Goal: Transaction & Acquisition: Purchase product/service

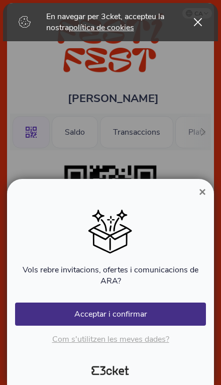
click at [179, 315] on button "Acceptar i confirmar" at bounding box center [110, 314] width 191 height 23
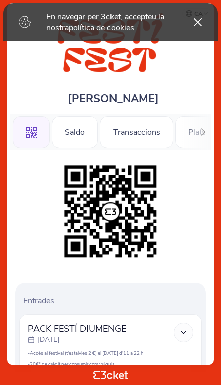
click at [79, 131] on div "Saldo" at bounding box center [75, 132] width 46 height 32
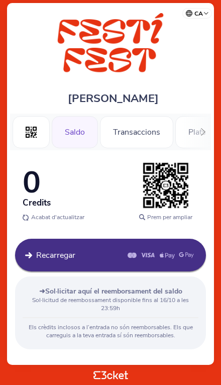
click at [151, 139] on div "Transaccions" at bounding box center [136, 132] width 73 height 32
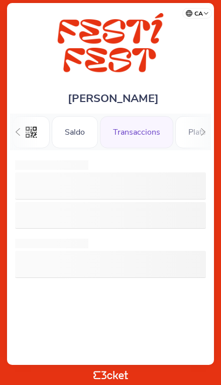
scroll to position [0, 27]
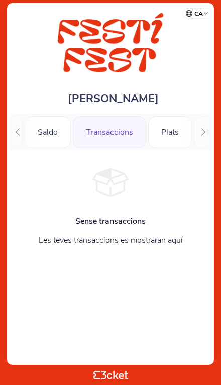
click at [170, 138] on div "Plats" at bounding box center [170, 132] width 44 height 32
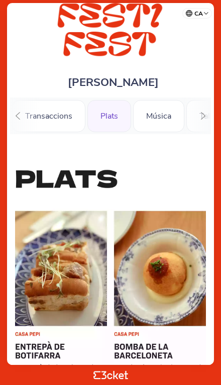
scroll to position [11, 0]
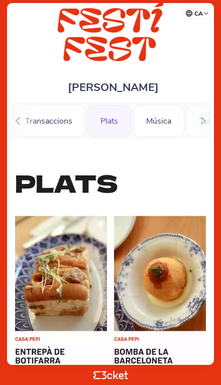
click at [175, 128] on div "Música" at bounding box center [158, 121] width 51 height 32
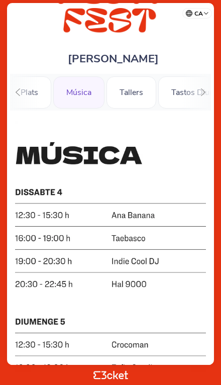
scroll to position [39, 0]
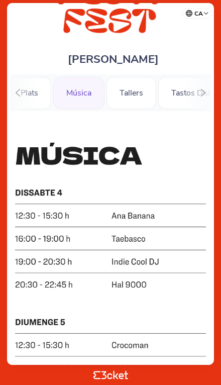
click at [137, 99] on div "Tallers" at bounding box center [132, 93] width 50 height 32
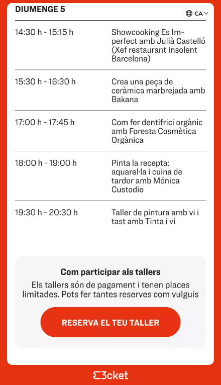
scroll to position [544, 0]
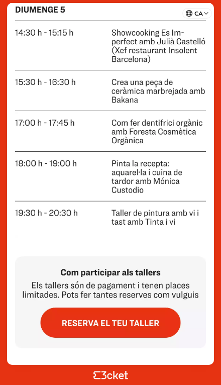
click at [153, 323] on img at bounding box center [110, 291] width 191 height 113
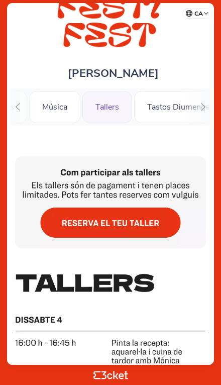
scroll to position [0, 205]
click at [160, 110] on div "Tastos Diumenge" at bounding box center [165, 107] width 88 height 32
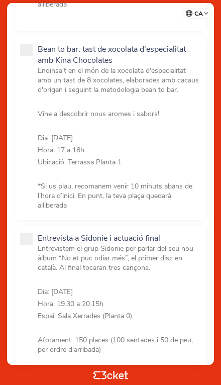
scroll to position [616, 0]
click at [26, 56] on span at bounding box center [26, 49] width 13 height 13
click at [38, 217] on input "Bean to bar: tast de xocolata d'especialitat amb Kina Chocolates Endinsa't en e…" at bounding box center [43, 222] width 11 height 11
checkbox input "true"
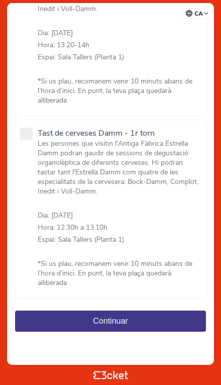
scroll to position [1135, 0]
click at [141, 322] on button "Continuar" at bounding box center [110, 321] width 191 height 21
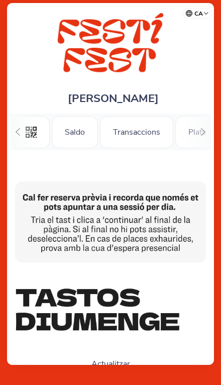
scroll to position [0, 86]
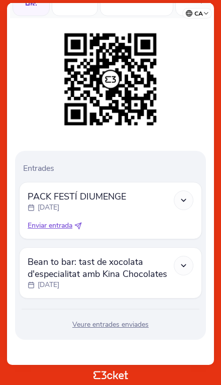
scroll to position [137, 0]
click at [185, 262] on icon at bounding box center [183, 265] width 9 height 9
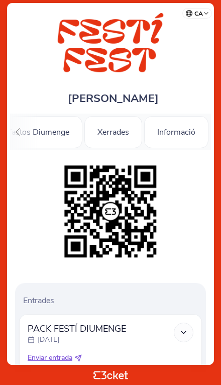
scroll to position [0, 332]
click at [109, 129] on div "Xerrades" at bounding box center [114, 132] width 58 height 32
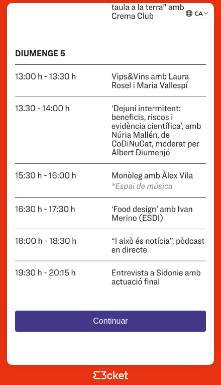
scroll to position [656, 0]
click at [180, 89] on img at bounding box center [110, 36] width 191 height 513
click at [155, 323] on button "Continuar" at bounding box center [110, 321] width 191 height 21
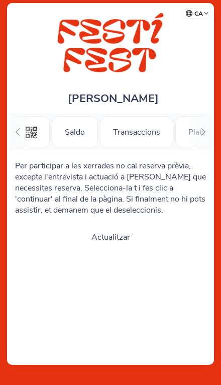
scroll to position [0, 88]
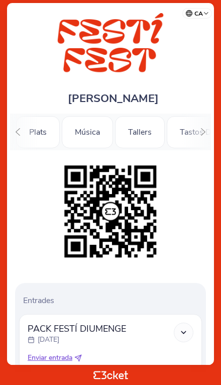
scroll to position [0, 160]
click at [140, 132] on div "Tallers" at bounding box center [140, 132] width 50 height 32
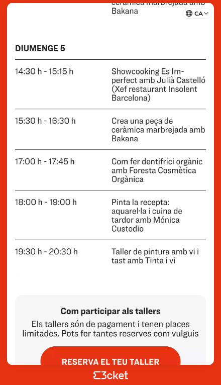
scroll to position [507, 0]
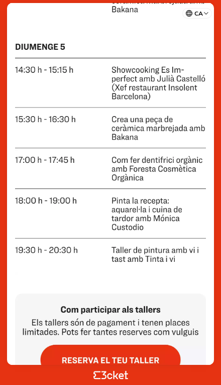
click at [183, 256] on img at bounding box center [110, 18] width 191 height 504
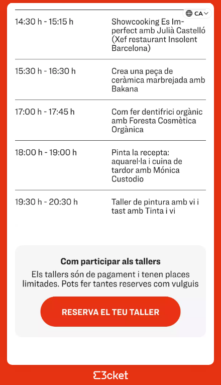
scroll to position [556, 0]
click at [140, 312] on img at bounding box center [110, 280] width 191 height 113
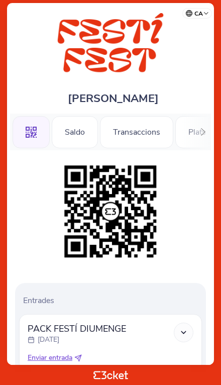
click at [206, 134] on icon at bounding box center [204, 132] width 8 height 8
click at [204, 133] on icon at bounding box center [204, 132] width 8 height 8
click at [149, 128] on div "Tallers" at bounding box center [148, 132] width 50 height 32
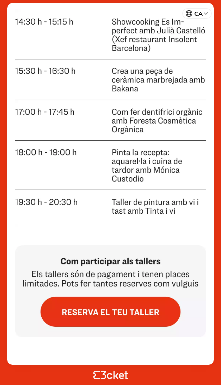
scroll to position [556, 0]
click at [154, 305] on img at bounding box center [110, 280] width 191 height 113
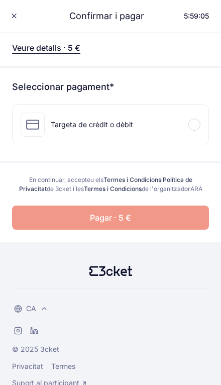
scroll to position [244, 0]
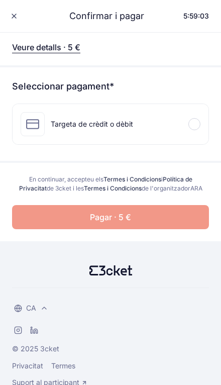
click at [194, 116] on div "Targeta de crèdit o dèbit" at bounding box center [111, 124] width 196 height 40
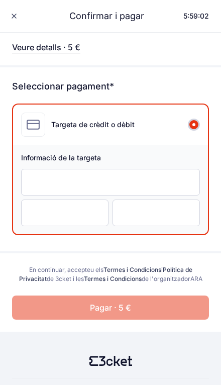
click at [193, 184] on div at bounding box center [110, 182] width 179 height 27
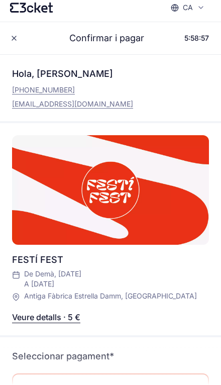
scroll to position [0, 0]
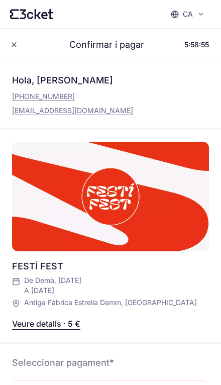
click at [14, 50] on span at bounding box center [14, 45] width 16 height 16
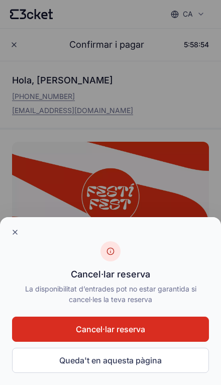
click at [190, 328] on button "Cancel·lar reserva" at bounding box center [110, 329] width 197 height 25
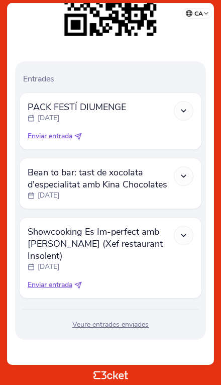
scroll to position [229, 0]
click at [140, 323] on div "Veure entrades enviades" at bounding box center [110, 325] width 183 height 10
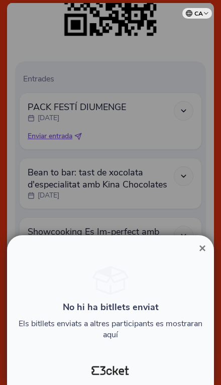
click at [205, 246] on span "×" at bounding box center [202, 248] width 7 height 14
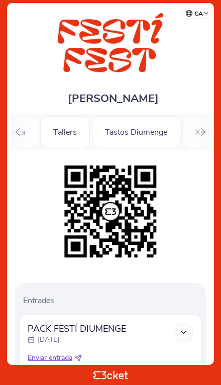
scroll to position [0, 236]
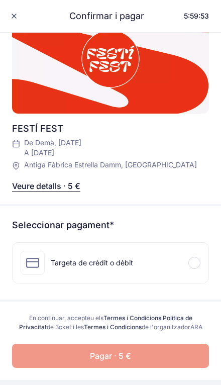
scroll to position [105, 0]
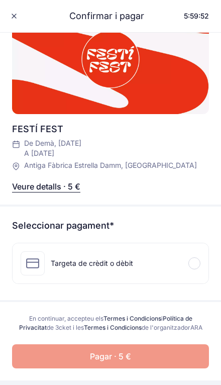
click at [196, 265] on div at bounding box center [194, 263] width 12 height 12
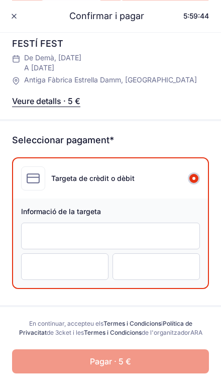
scroll to position [190, 0]
click at [52, 106] on p "Veure detalls · 5 €" at bounding box center [46, 101] width 68 height 12
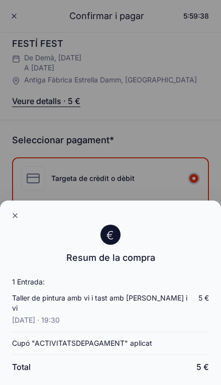
click at [15, 218] on div at bounding box center [15, 216] width 16 height 16
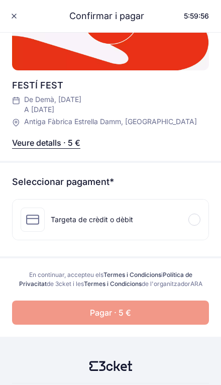
scroll to position [146, 0]
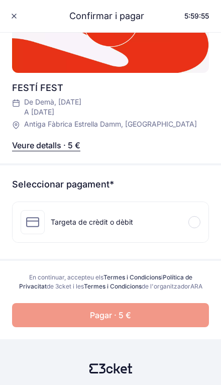
click at [199, 225] on div at bounding box center [194, 222] width 12 height 12
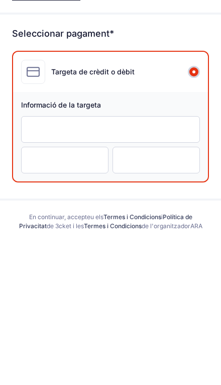
scroll to position [181, 0]
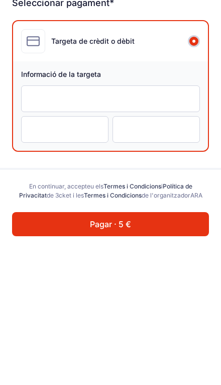
click at [152, 358] on button "Pagar · 5 €" at bounding box center [110, 370] width 197 height 24
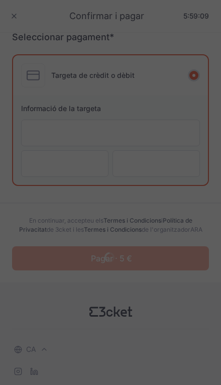
scroll to position [308, 0]
